Goal: Navigation & Orientation: Find specific page/section

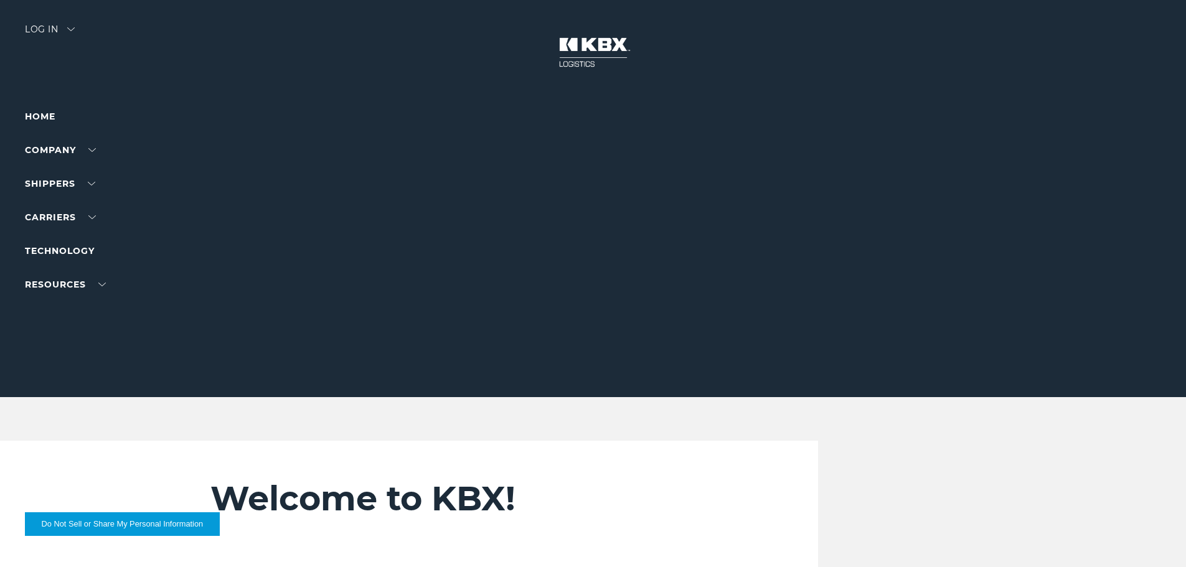
click at [50, 28] on div "Log in" at bounding box center [50, 34] width 50 height 18
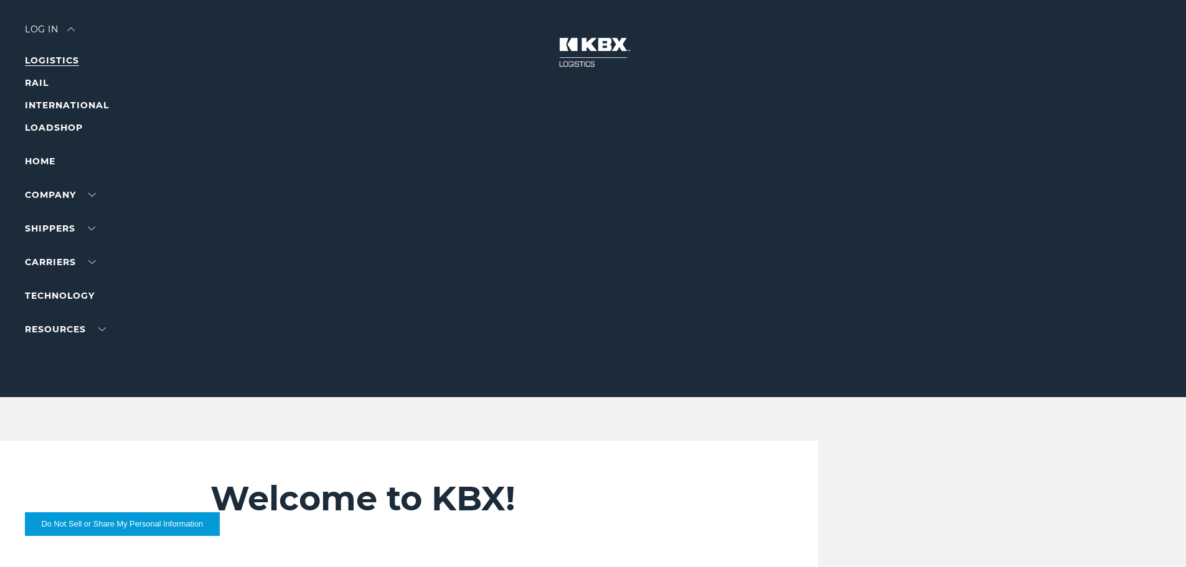
click at [49, 65] on link "LOGISTICS" at bounding box center [52, 60] width 54 height 11
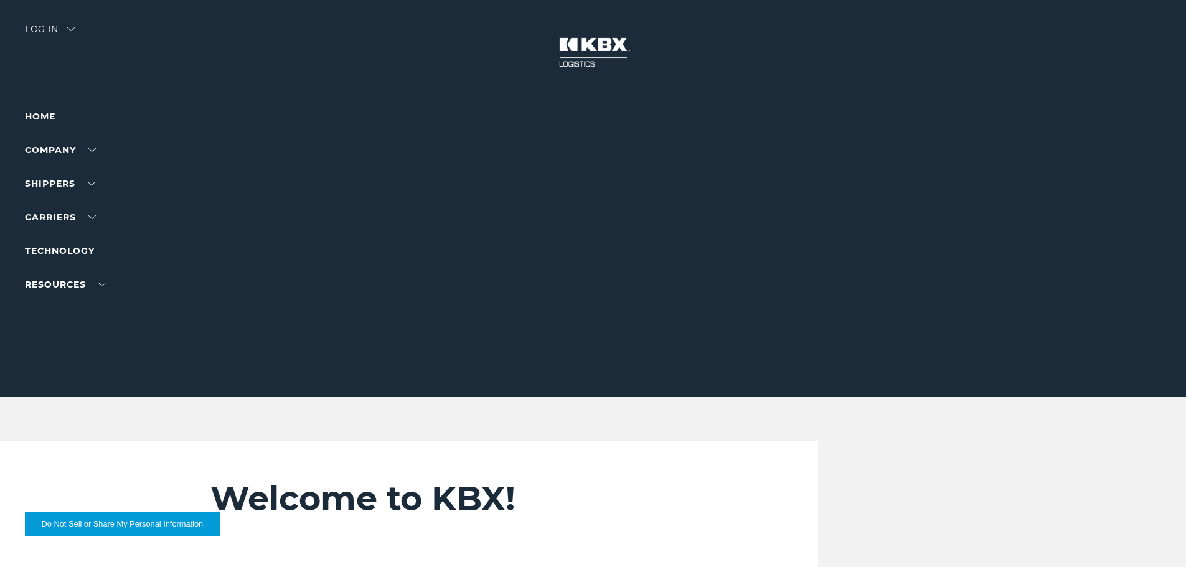
click at [70, 40] on div "Log in" at bounding box center [50, 34] width 50 height 18
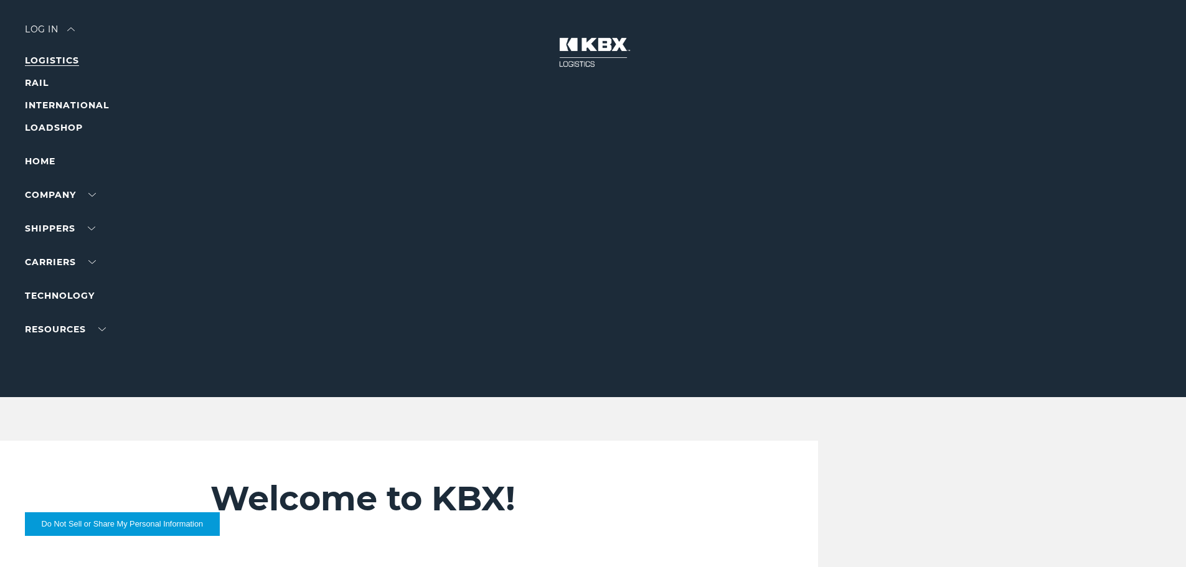
click at [62, 63] on link "LOGISTICS" at bounding box center [52, 60] width 54 height 11
